Goal: Information Seeking & Learning: Learn about a topic

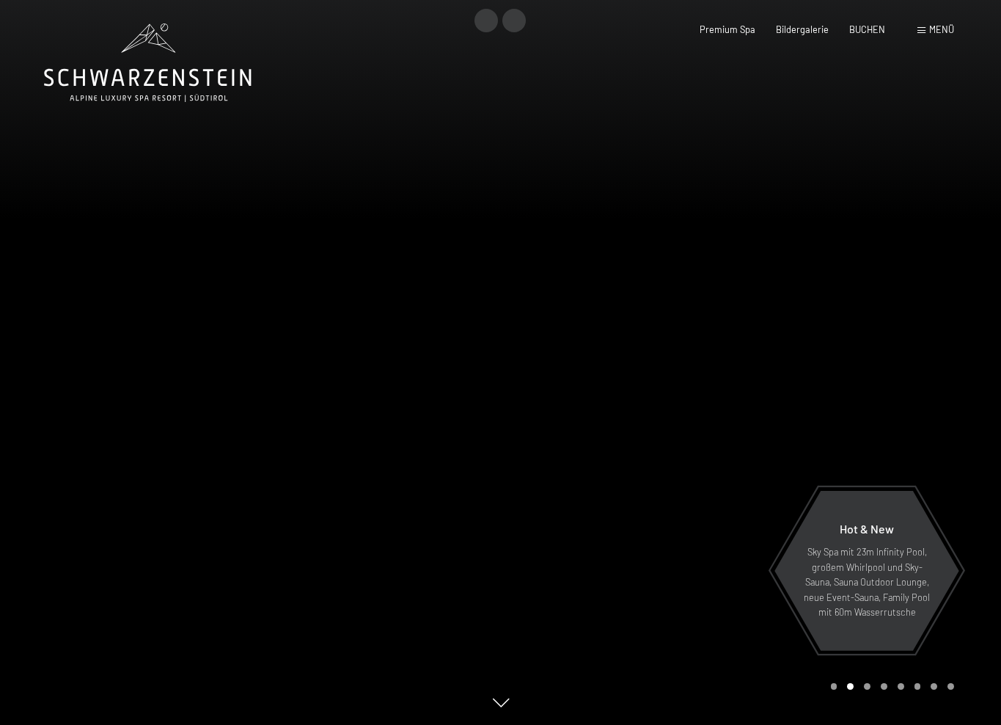
click at [917, 30] on div "Menü" at bounding box center [935, 29] width 37 height 13
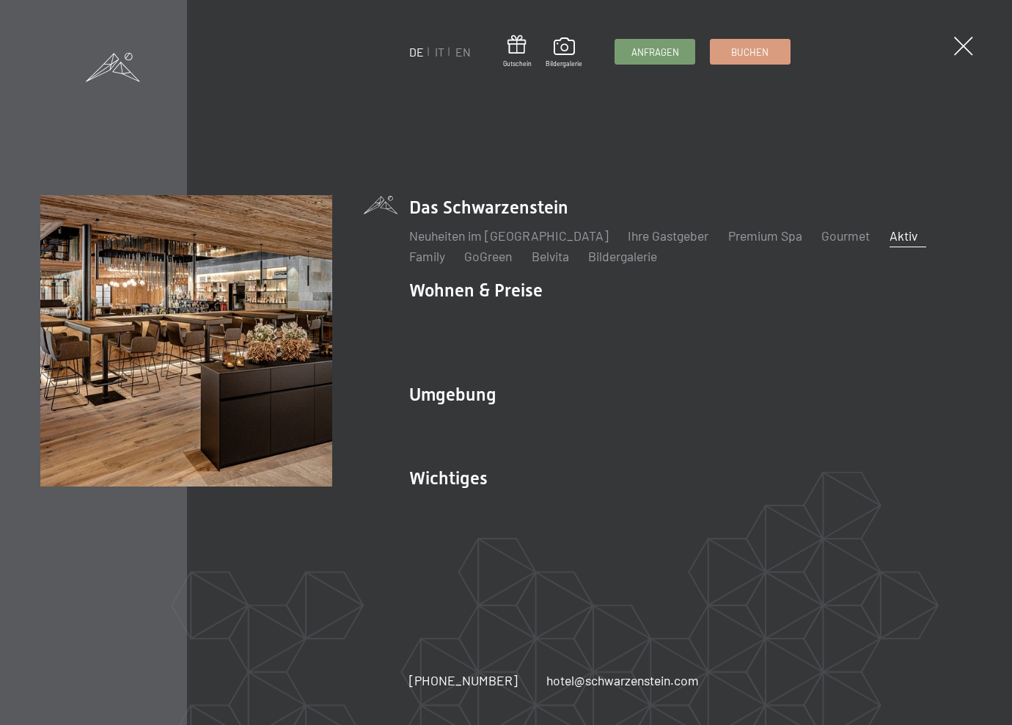
click at [890, 235] on link "Aktiv" at bounding box center [904, 235] width 28 height 16
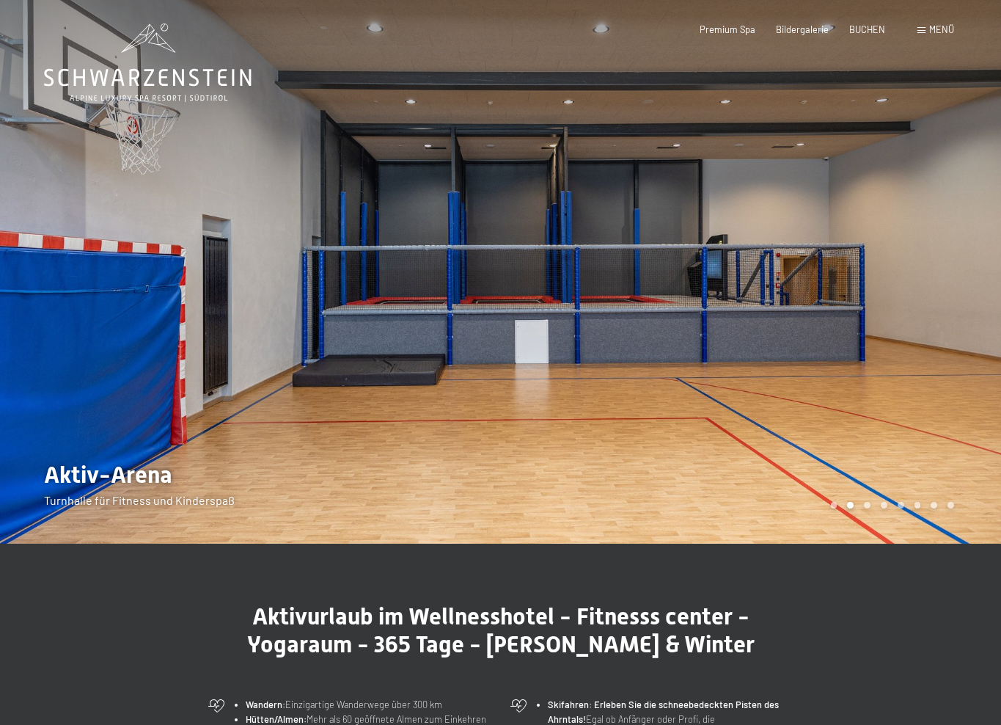
click at [172, 82] on icon at bounding box center [148, 62] width 208 height 78
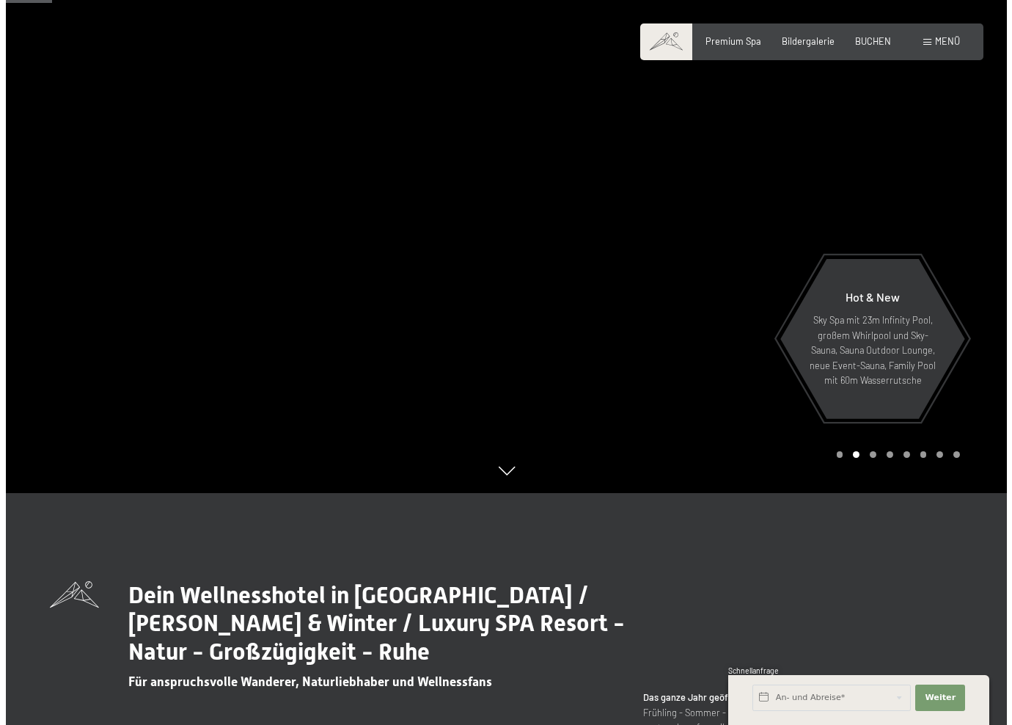
scroll to position [220, 0]
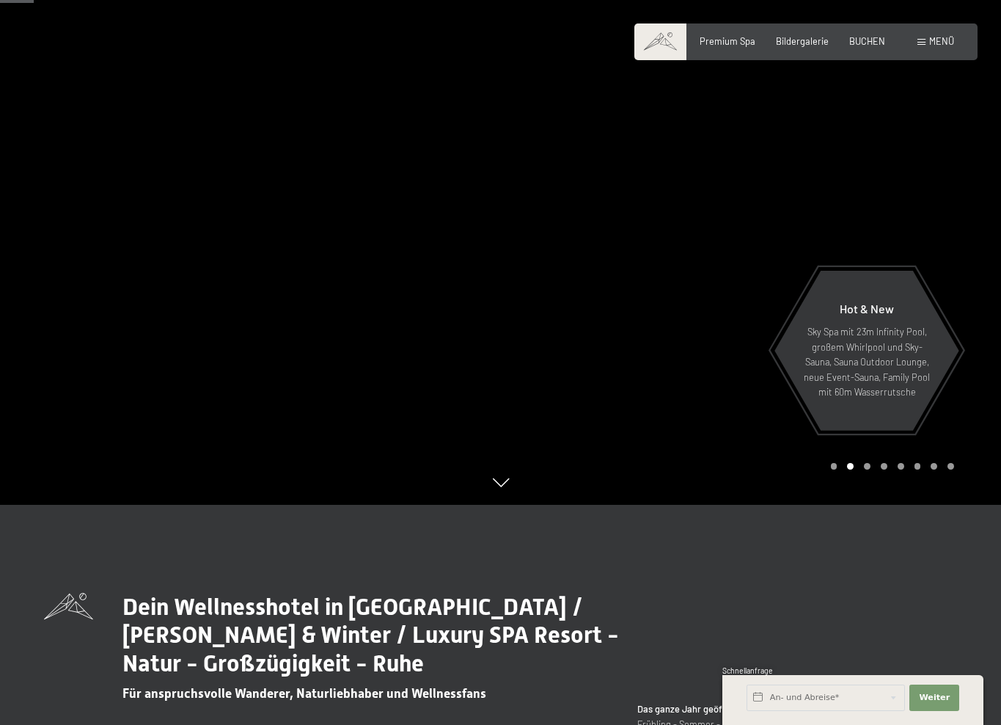
click at [917, 45] on span at bounding box center [921, 42] width 8 height 7
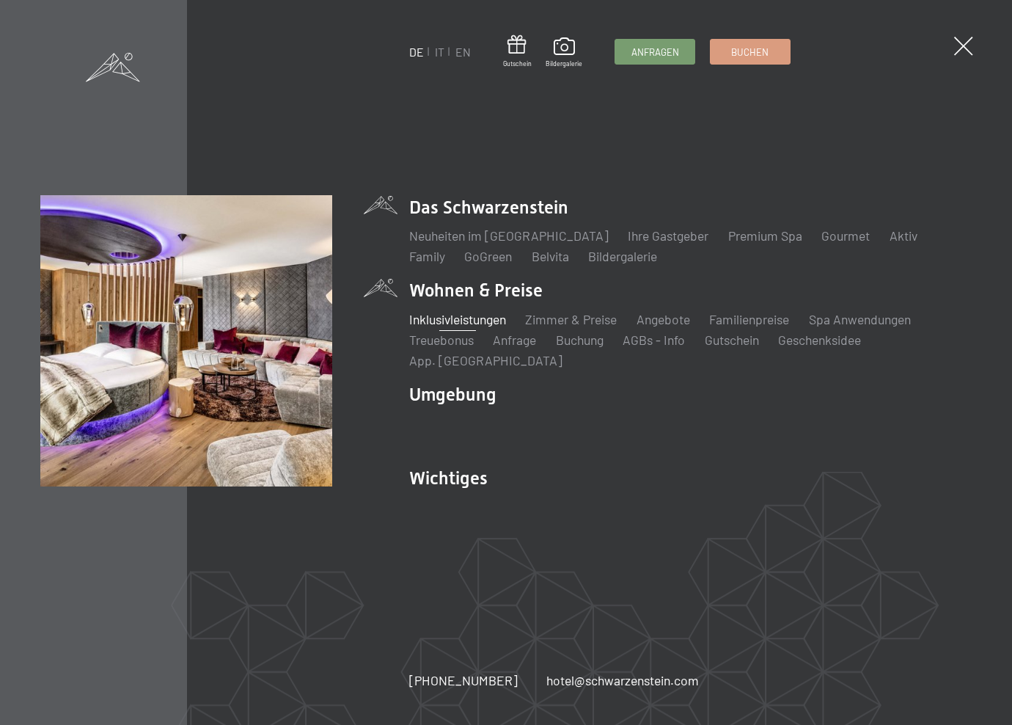
click at [454, 319] on link "Inklusivleistungen" at bounding box center [457, 319] width 97 height 16
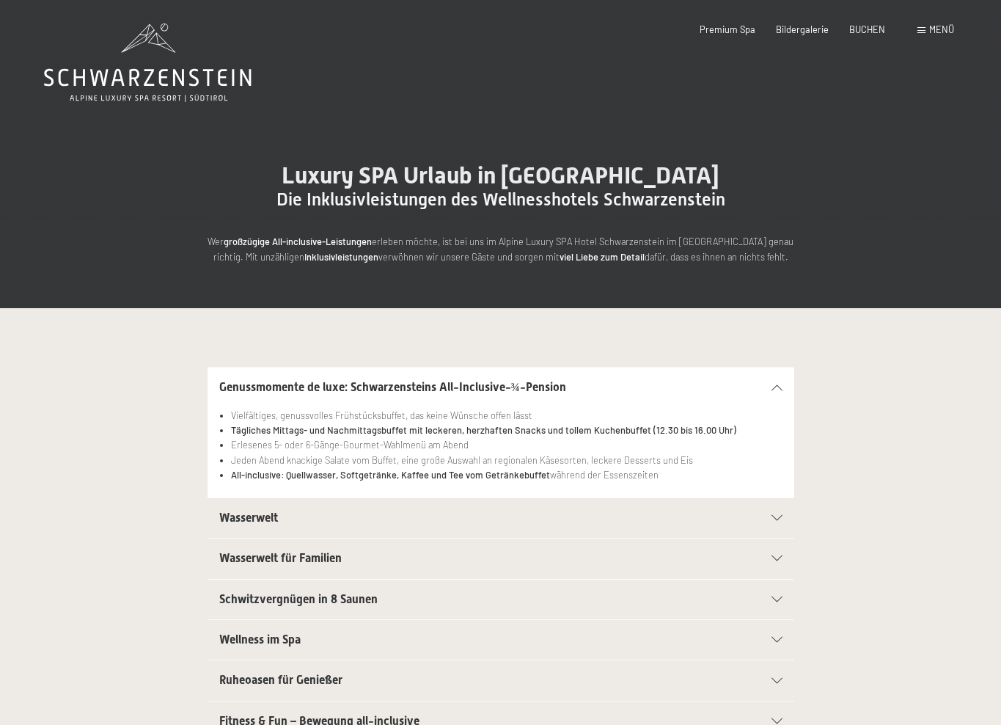
click at [918, 32] on div "Menü" at bounding box center [935, 29] width 37 height 13
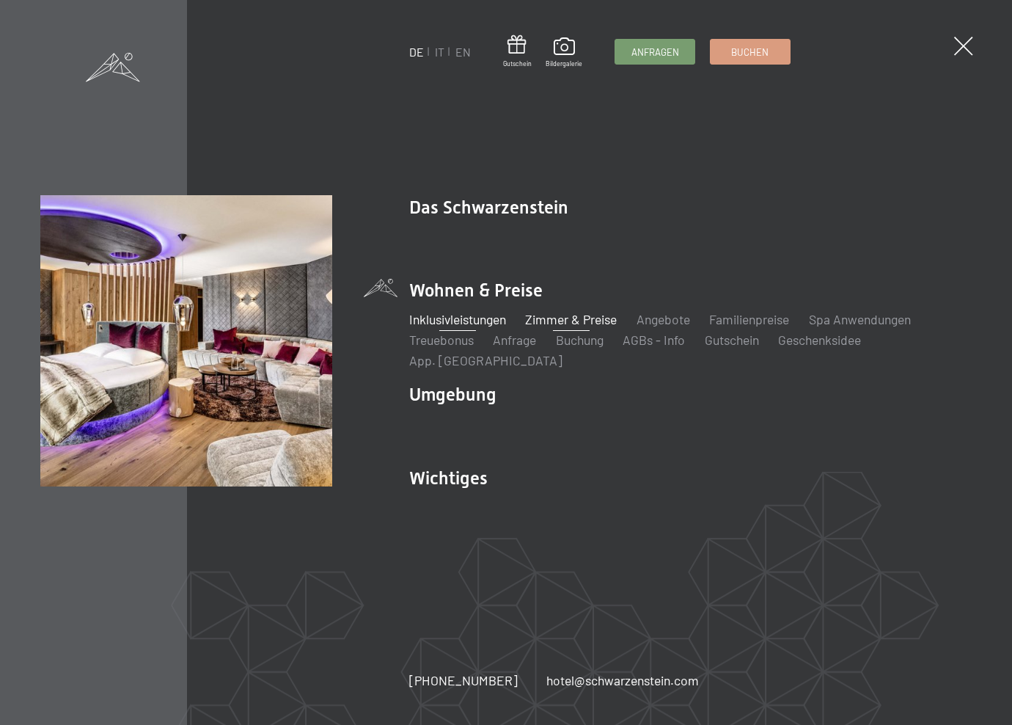
click at [590, 322] on link "Zimmer & Preise" at bounding box center [571, 319] width 92 height 16
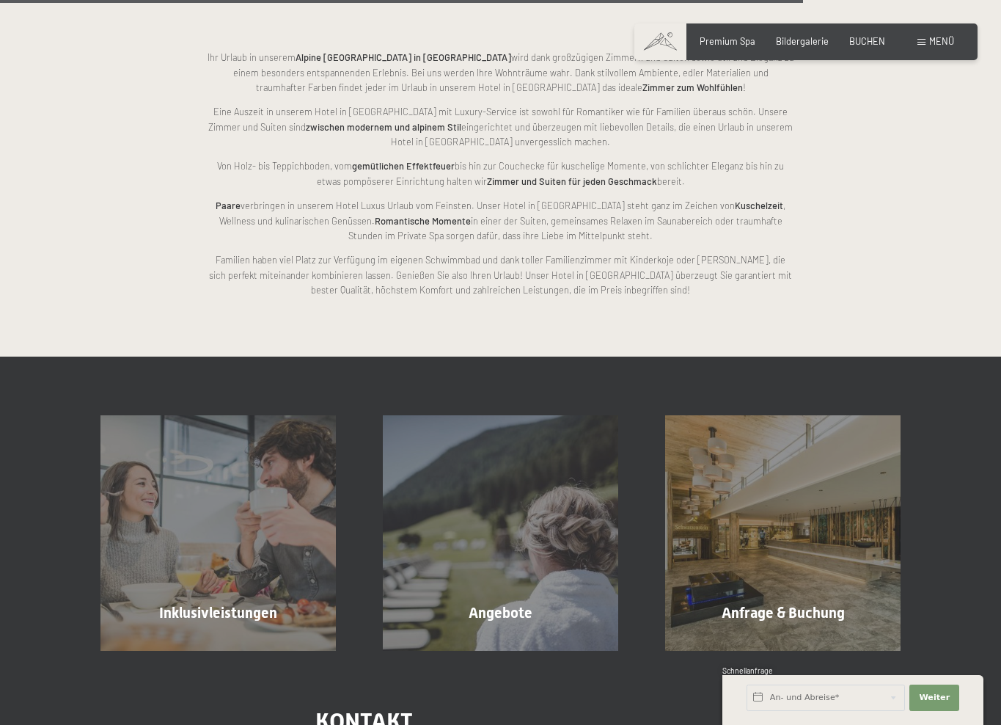
scroll to position [3883, 0]
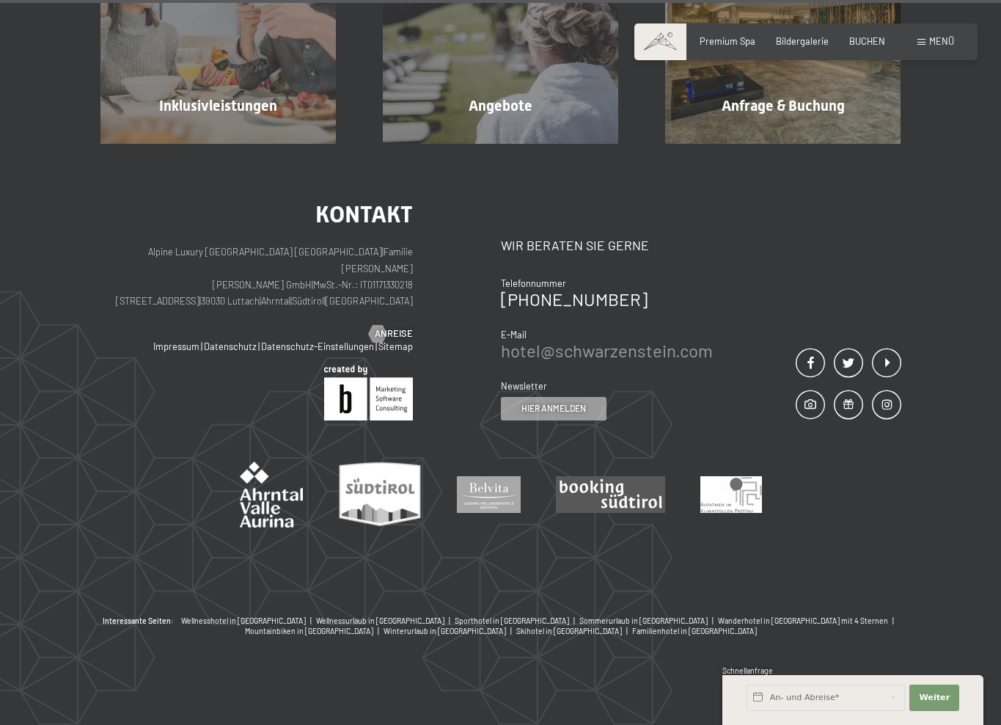
click at [577, 361] on link "hotel@ no-spam. schwarzenstein. no-spam. com" at bounding box center [607, 350] width 212 height 21
